Goal: Find specific page/section: Find specific page/section

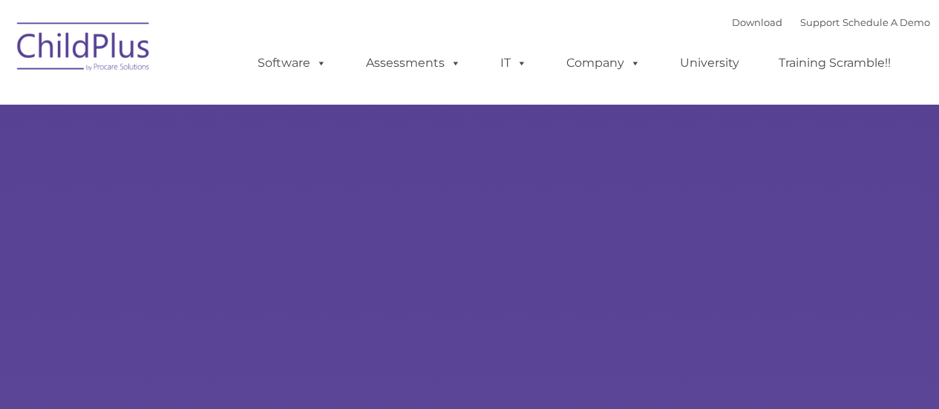
type input ""
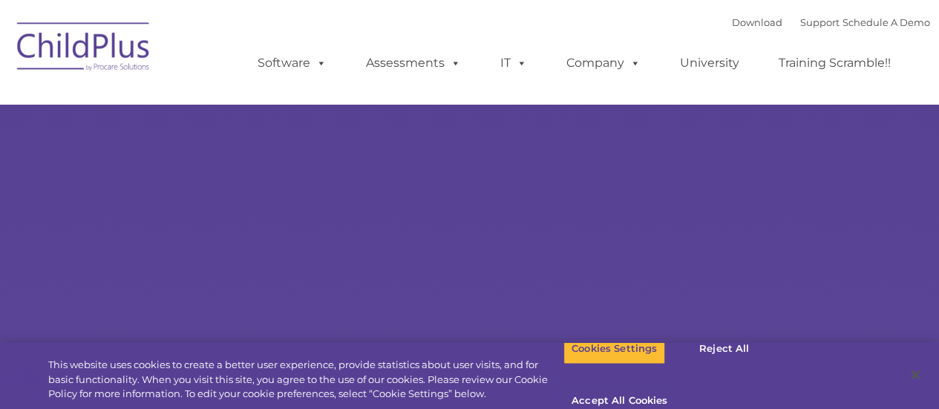
select select "MEDIUM"
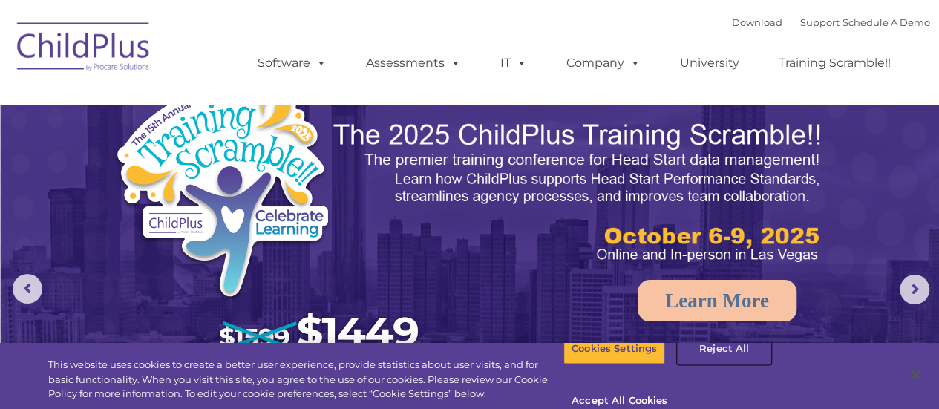
click at [708, 365] on button "Reject All" at bounding box center [724, 348] width 93 height 31
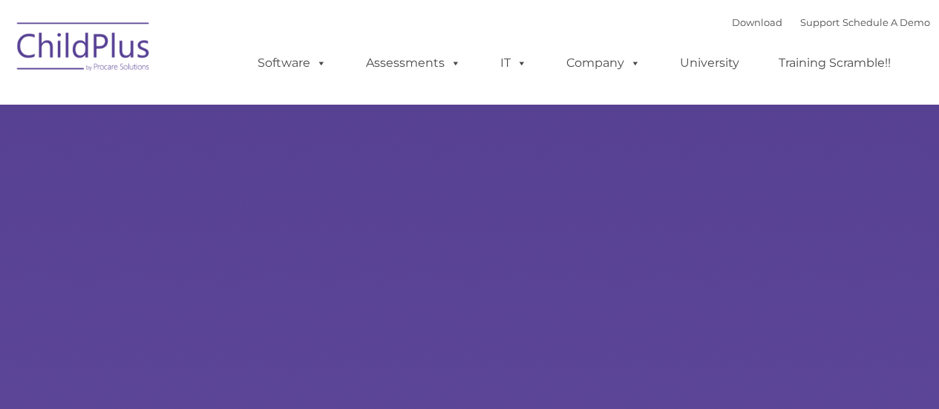
type input ""
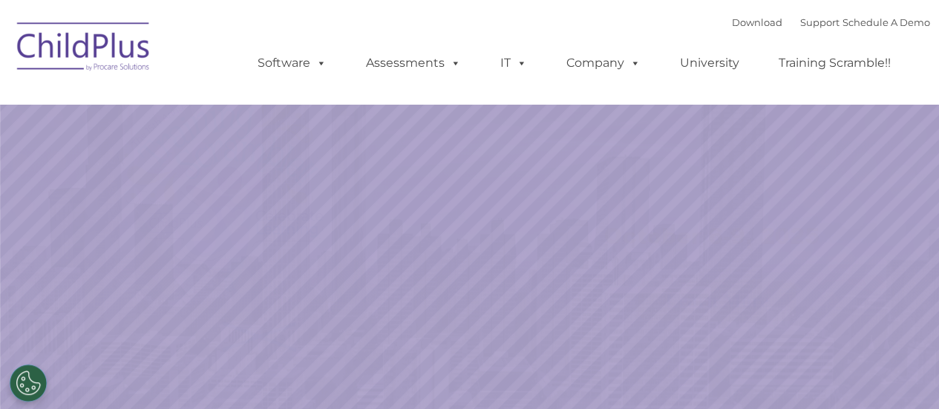
select select "MEDIUM"
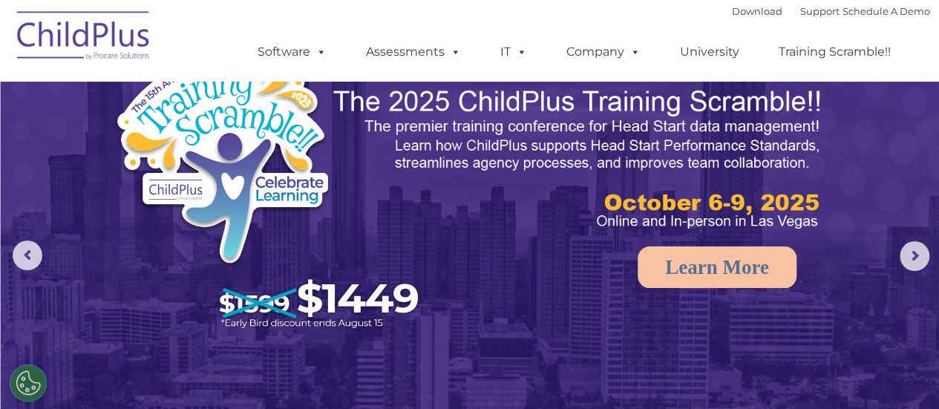
scroll to position [32, 0]
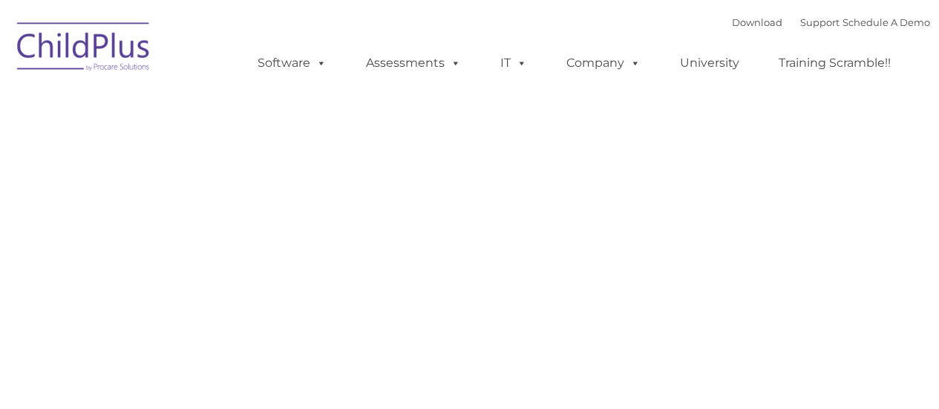
type input ""
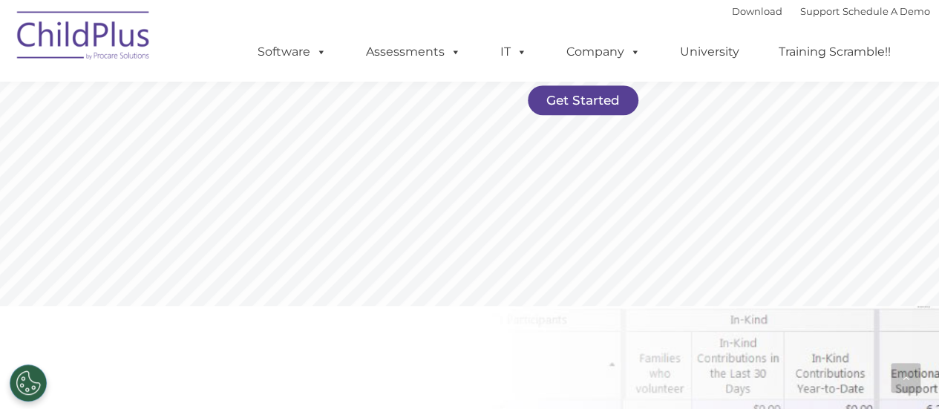
scroll to position [417, 0]
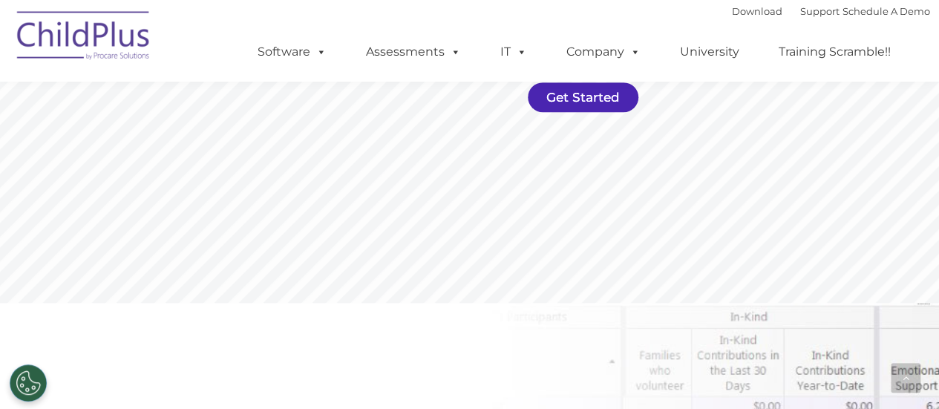
drag, startPoint x: 593, startPoint y: 98, endPoint x: 601, endPoint y: 97, distance: 7.5
click at [594, 98] on link "Get Started" at bounding box center [583, 97] width 111 height 30
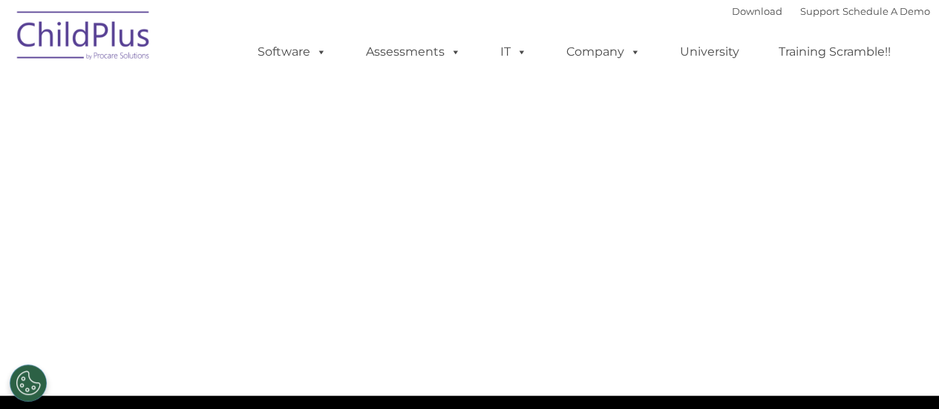
select select "MEDIUM"
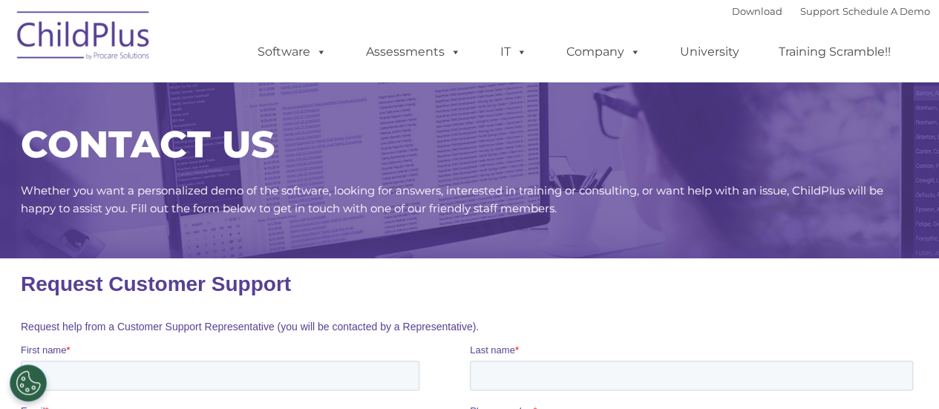
click at [642, 292] on h1 "Request Customer Support" at bounding box center [469, 285] width 899 height 24
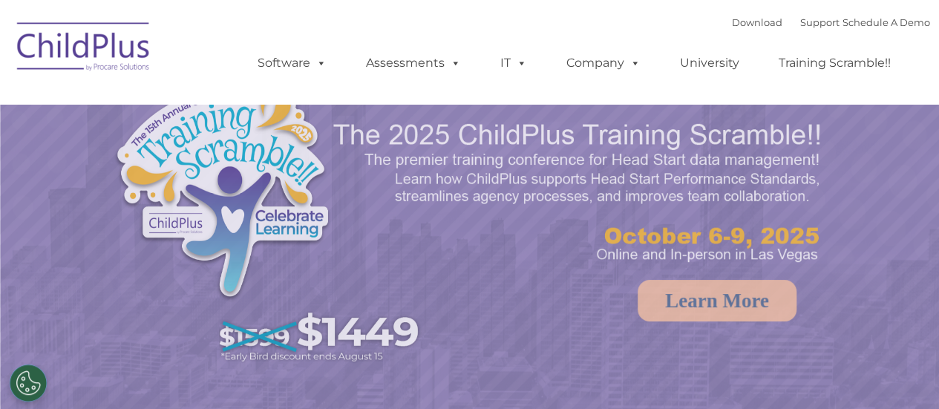
select select "MEDIUM"
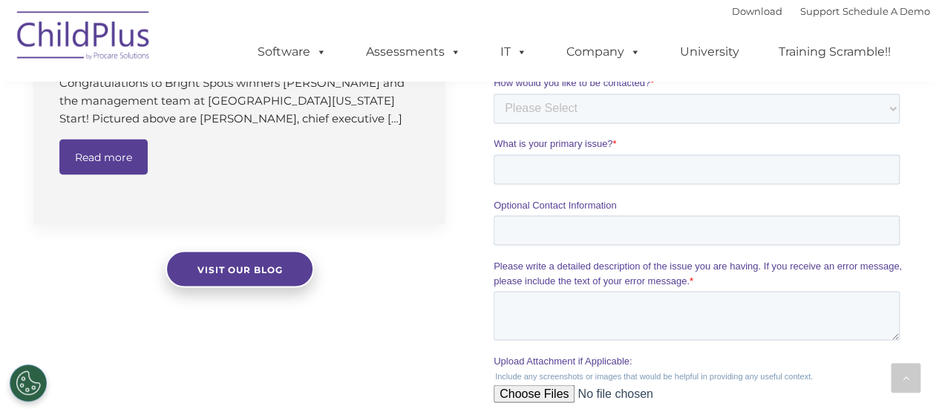
scroll to position [1356, 0]
